Goal: Task Accomplishment & Management: Use online tool/utility

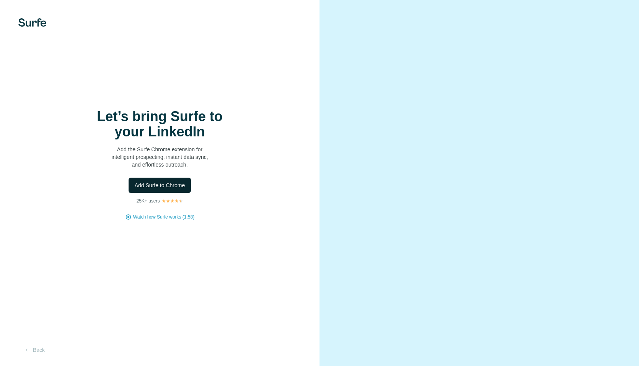
click at [184, 187] on span "Add Surfe to Chrome" at bounding box center [160, 186] width 50 height 8
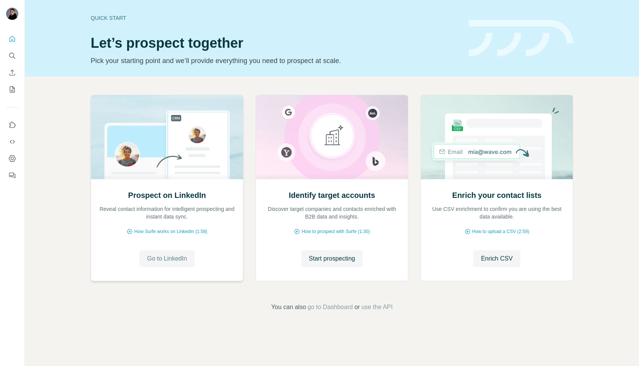
click at [172, 259] on span "Go to LinkedIn" at bounding box center [167, 258] width 40 height 9
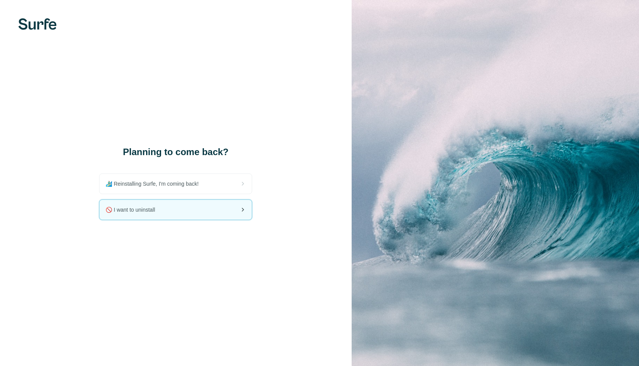
click at [193, 213] on div "🚫 I want to uninstall" at bounding box center [175, 210] width 152 height 20
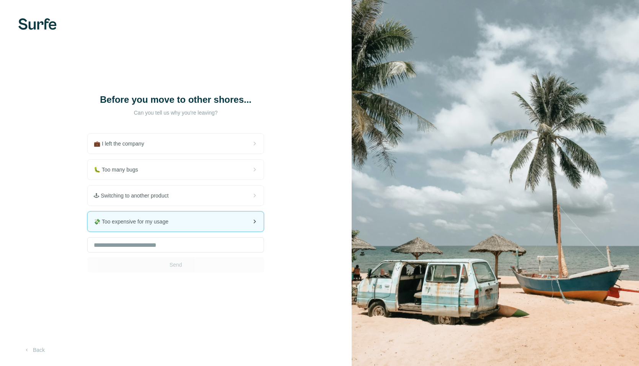
click at [193, 216] on div "💸 Too expensive for my usage" at bounding box center [176, 222] width 176 height 20
